Goal: Find specific page/section: Find specific page/section

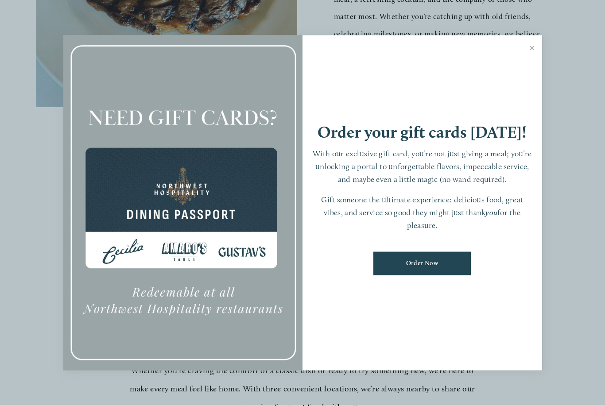
scroll to position [437, 0]
click at [533, 62] on link "Close" at bounding box center [531, 49] width 17 height 25
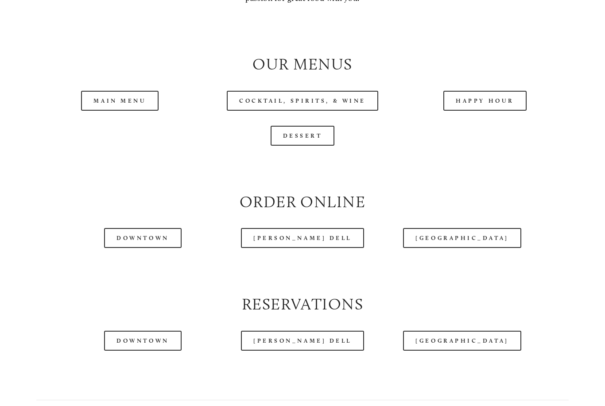
scroll to position [846, 0]
click at [128, 91] on link "Main Menu" at bounding box center [119, 100] width 77 height 20
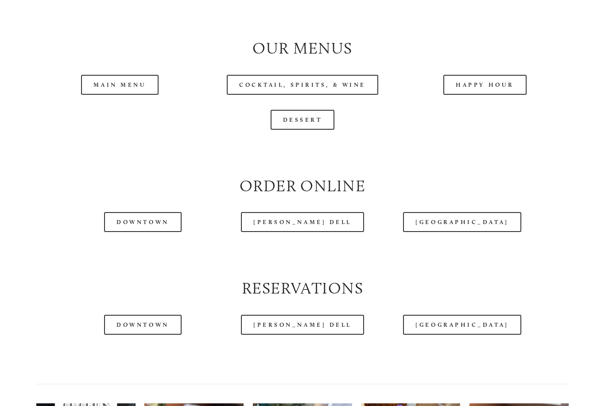
click at [340, 75] on link "Cocktail, Spirits, & Wine" at bounding box center [302, 85] width 151 height 20
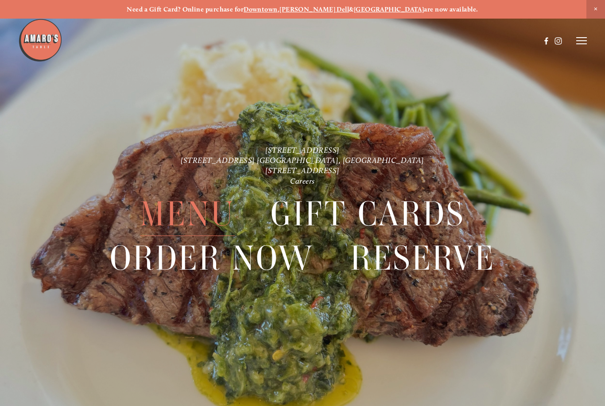
click at [209, 206] on span "Menu" at bounding box center [187, 214] width 94 height 44
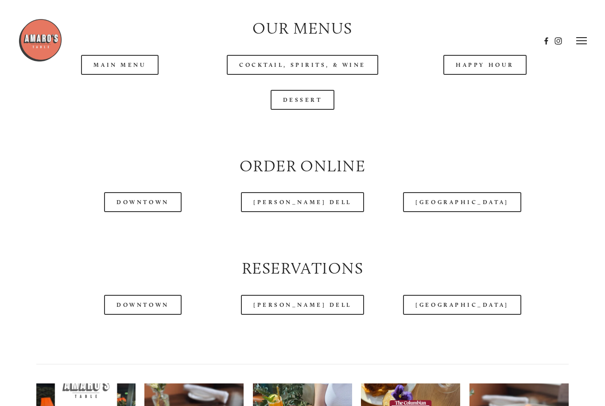
scroll to position [880, 0]
click at [140, 51] on div at bounding box center [279, 41] width 522 height 46
click at [131, 56] on div at bounding box center [279, 41] width 522 height 46
click at [137, 61] on div at bounding box center [279, 41] width 522 height 46
click at [132, 54] on div at bounding box center [279, 41] width 522 height 46
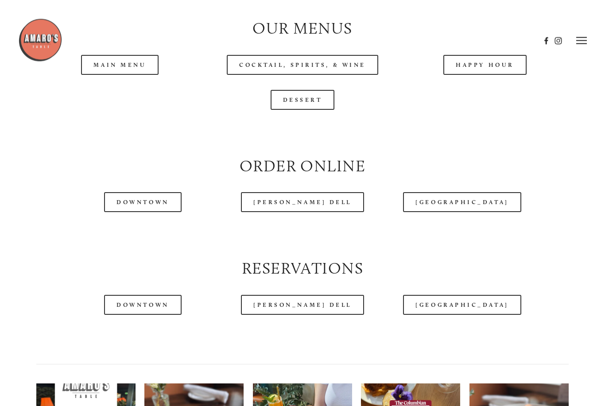
click at [135, 56] on div at bounding box center [279, 41] width 522 height 46
click at [131, 52] on div at bounding box center [279, 41] width 522 height 46
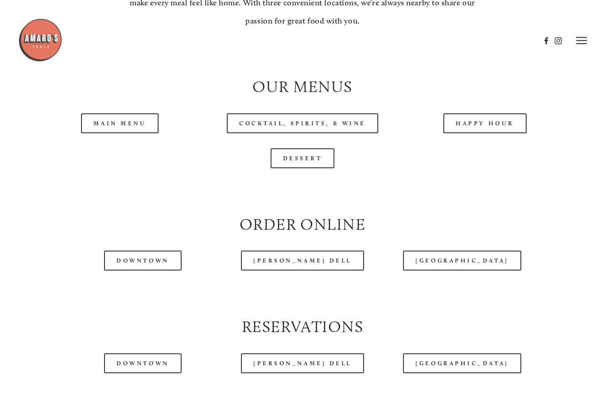
scroll to position [822, 0]
click at [119, 115] on link "Main Menu" at bounding box center [119, 123] width 77 height 20
